Goal: Task Accomplishment & Management: Manage account settings

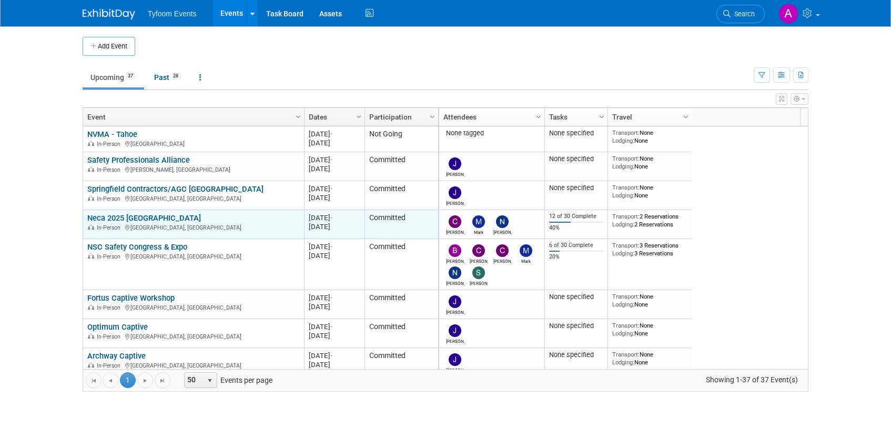
click at [126, 215] on link "Neca 2025 [GEOGRAPHIC_DATA]" at bounding box center [144, 217] width 114 height 9
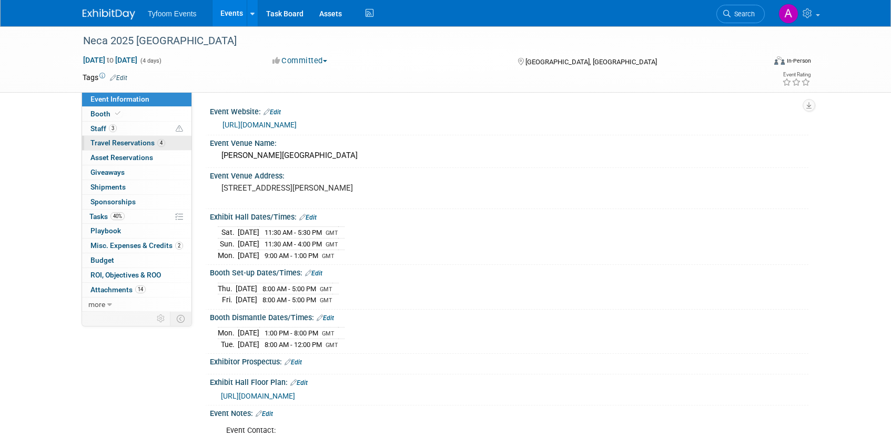
click at [101, 143] on span "Travel Reservations 4" at bounding box center [127, 142] width 75 height 8
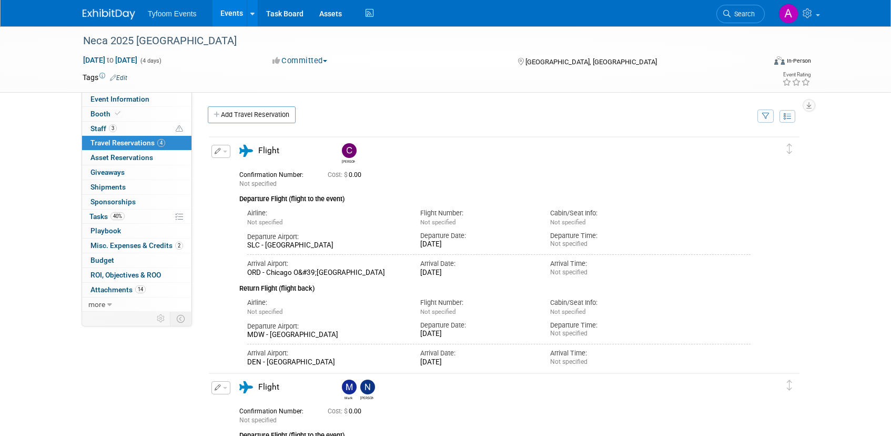
click at [234, 13] on link "Events" at bounding box center [232, 13] width 38 height 26
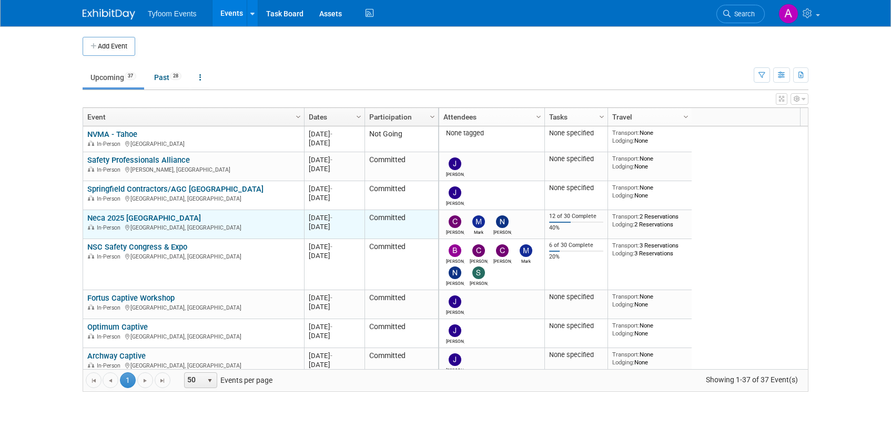
click at [137, 220] on link "Neca 2025 [GEOGRAPHIC_DATA]" at bounding box center [144, 217] width 114 height 9
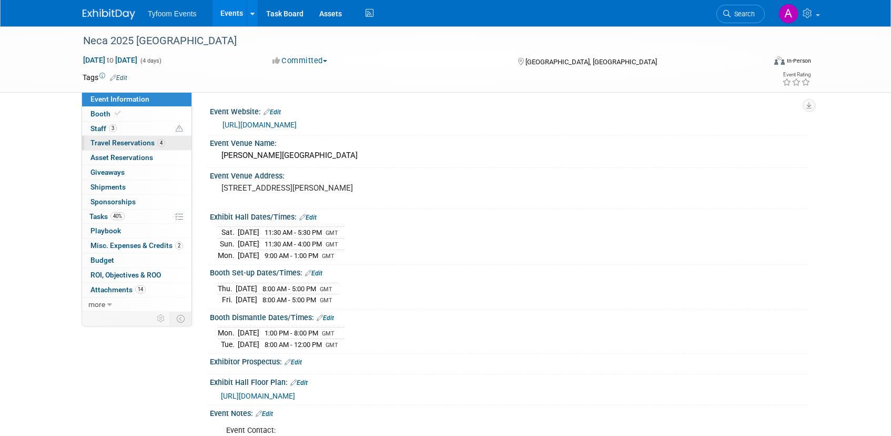
click at [118, 143] on span "Travel Reservations 4" at bounding box center [127, 142] width 75 height 8
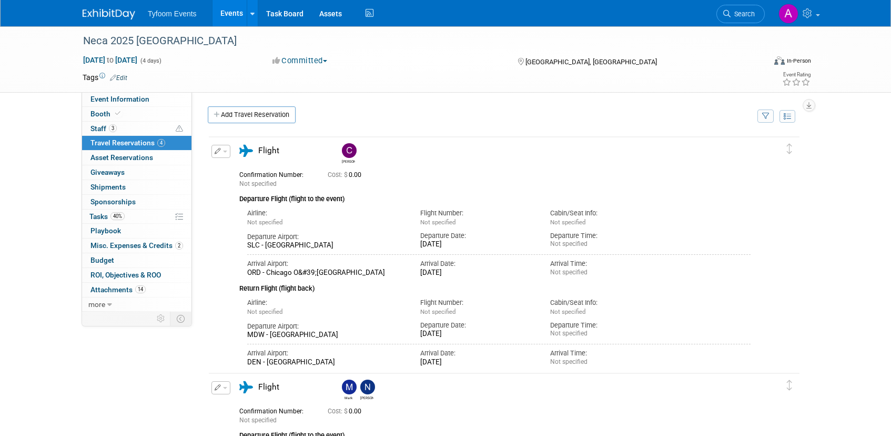
click at [226, 24] on link "Events" at bounding box center [232, 13] width 38 height 26
